Goal: Task Accomplishment & Management: Manage account settings

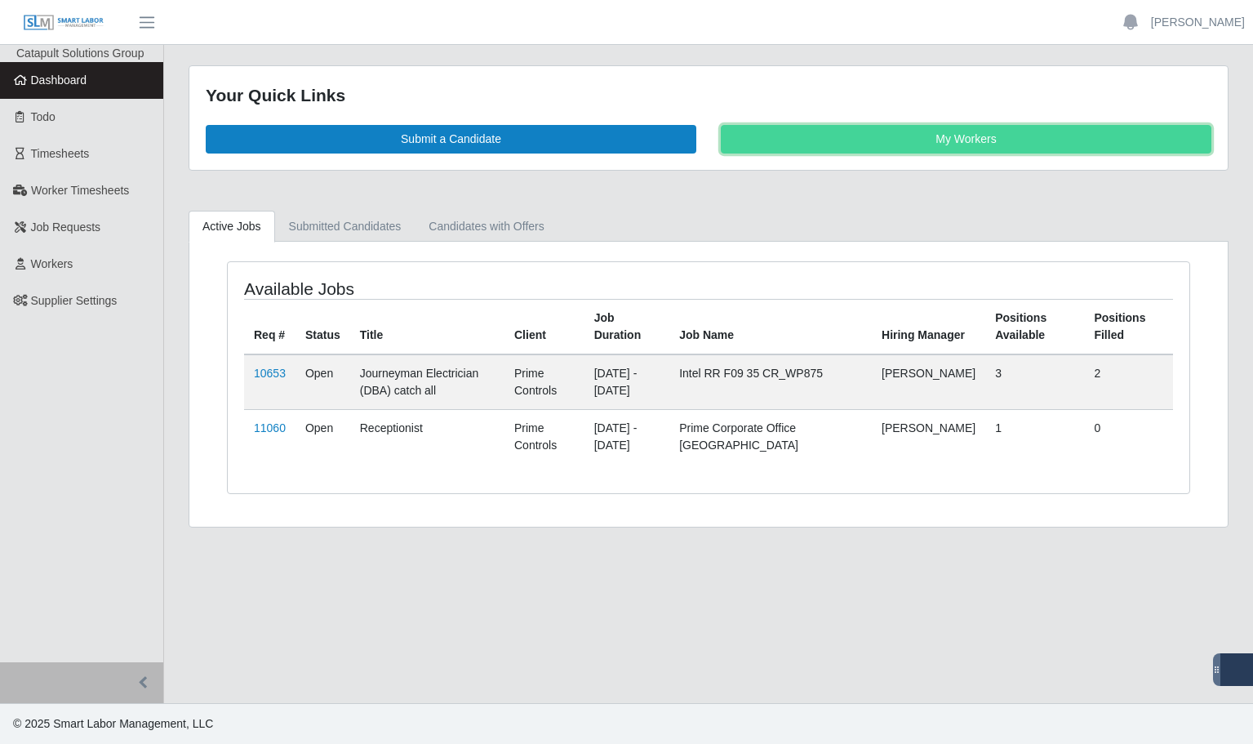
click at [913, 136] on link "My Workers" at bounding box center [966, 139] width 491 height 29
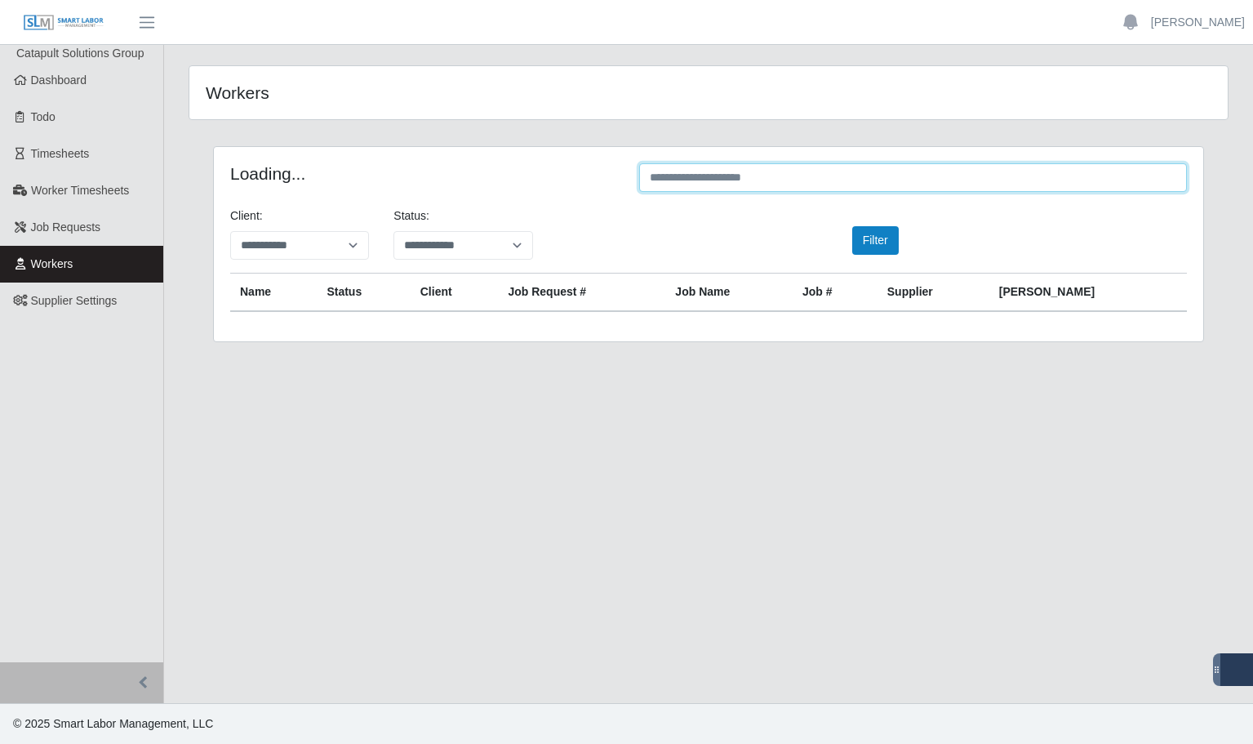
click at [774, 180] on input "text" at bounding box center [913, 177] width 548 height 29
type input "****"
